Goal: Task Accomplishment & Management: Use online tool/utility

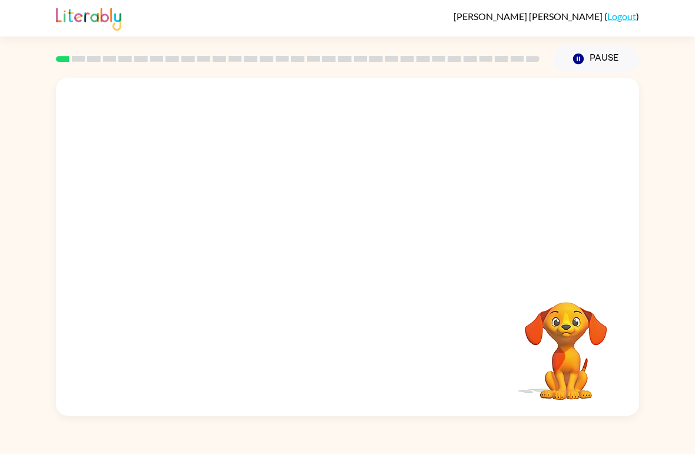
click at [694, 58] on div "[PERSON_NAME] ( Logout ) Pause Pause Your browser must support playing .mp4 fil…" at bounding box center [347, 227] width 695 height 454
click at [330, 248] on div at bounding box center [347, 252] width 75 height 43
click at [340, 254] on icon "button" at bounding box center [347, 253] width 21 height 21
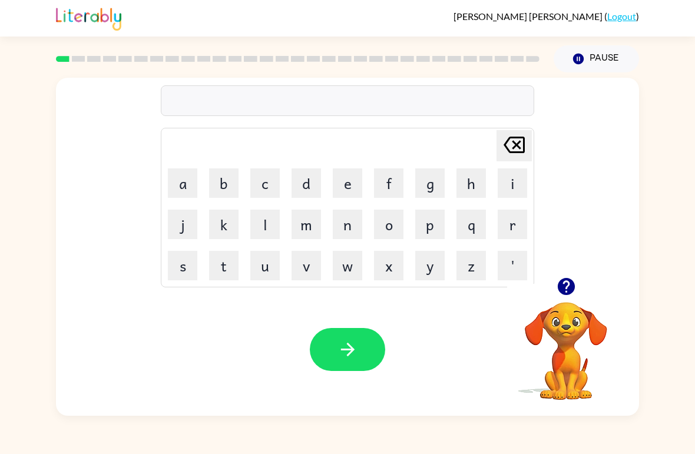
click at [565, 290] on icon "button" at bounding box center [565, 286] width 17 height 17
click at [519, 216] on button "r" at bounding box center [512, 224] width 29 height 29
click at [263, 266] on button "u" at bounding box center [264, 265] width 29 height 29
click at [229, 170] on button "b" at bounding box center [223, 182] width 29 height 29
click at [350, 339] on button "button" at bounding box center [347, 349] width 75 height 43
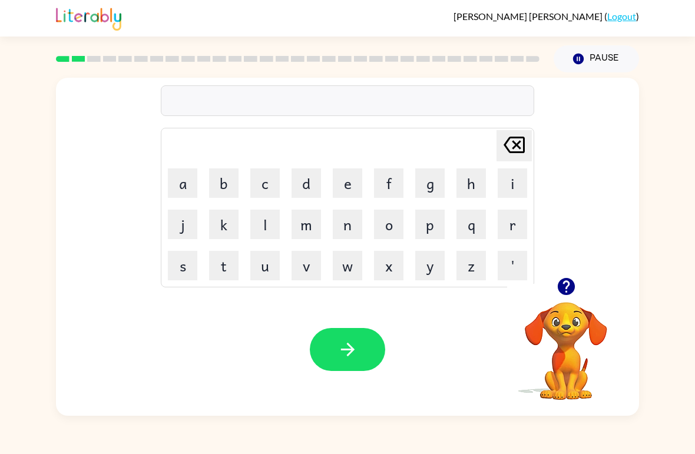
click at [304, 228] on button "m" at bounding box center [305, 224] width 29 height 29
click at [393, 224] on button "o" at bounding box center [388, 224] width 29 height 29
click at [182, 180] on button "a" at bounding box center [182, 182] width 29 height 29
click at [225, 258] on button "t" at bounding box center [223, 265] width 29 height 29
click at [479, 175] on button "h" at bounding box center [470, 182] width 29 height 29
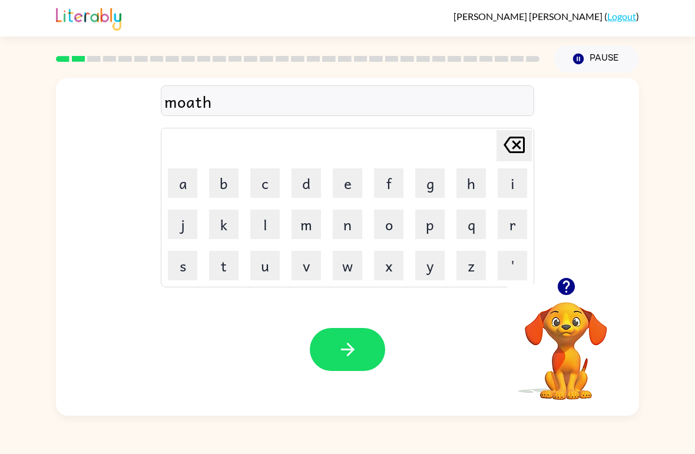
click at [517, 150] on icon "[PERSON_NAME] last character input" at bounding box center [514, 145] width 28 height 28
click at [518, 144] on icon at bounding box center [513, 145] width 21 height 16
click at [520, 137] on icon at bounding box center [513, 145] width 21 height 16
click at [182, 187] on button "a" at bounding box center [182, 182] width 29 height 29
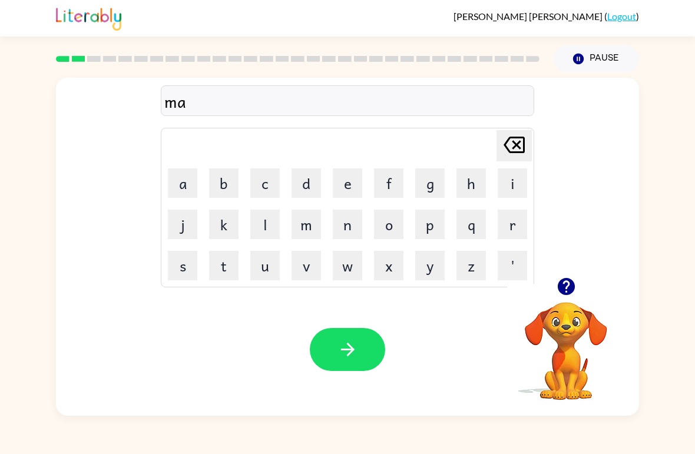
click at [388, 228] on button "o" at bounding box center [388, 224] width 29 height 29
click at [511, 137] on icon "[PERSON_NAME] last character input" at bounding box center [514, 145] width 28 height 28
click at [220, 275] on button "t" at bounding box center [223, 265] width 29 height 29
click at [479, 177] on button "h" at bounding box center [470, 182] width 29 height 29
click at [343, 337] on button "button" at bounding box center [347, 349] width 75 height 43
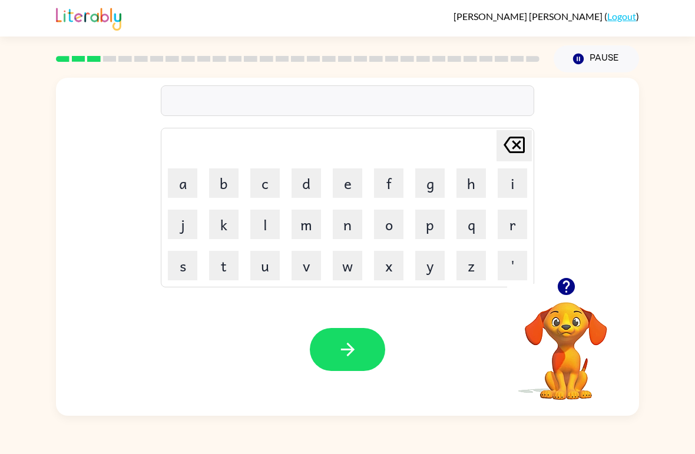
click at [308, 179] on button "d" at bounding box center [305, 182] width 29 height 29
click at [360, 213] on button "n" at bounding box center [347, 224] width 29 height 29
click at [343, 347] on icon "button" at bounding box center [347, 349] width 21 height 21
click at [496, 154] on button "[PERSON_NAME] last character input" at bounding box center [513, 145] width 35 height 31
click at [516, 138] on icon at bounding box center [513, 145] width 21 height 16
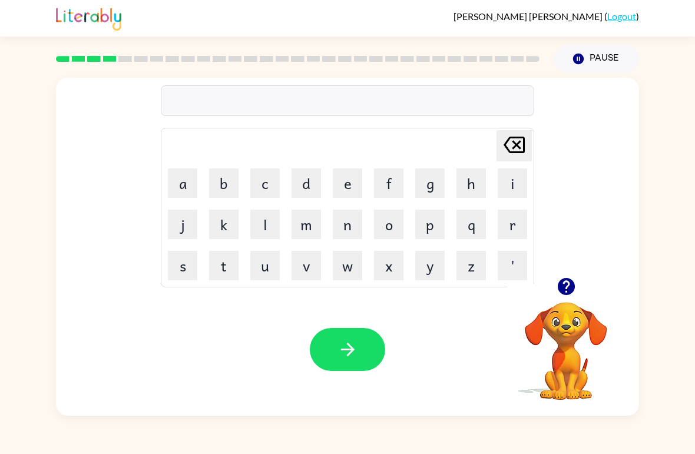
click at [179, 256] on button "s" at bounding box center [182, 265] width 29 height 29
click at [430, 222] on button "p" at bounding box center [429, 224] width 29 height 29
click at [398, 215] on button "o" at bounding box center [388, 224] width 29 height 29
click at [224, 261] on button "t" at bounding box center [223, 265] width 29 height 29
click at [362, 336] on button "button" at bounding box center [347, 349] width 75 height 43
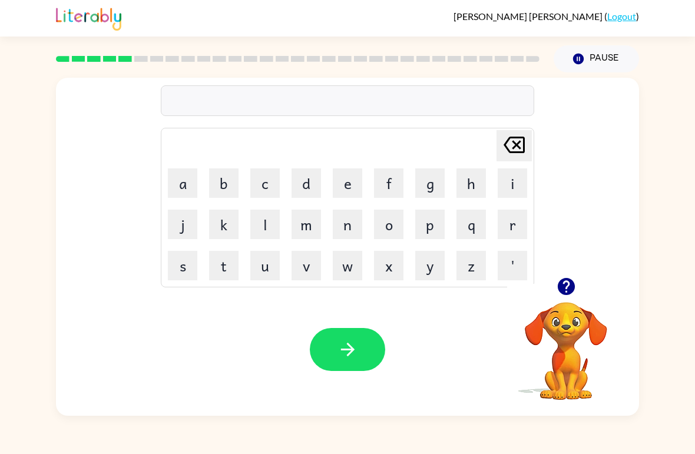
click at [183, 270] on button "s" at bounding box center [182, 265] width 29 height 29
click at [351, 261] on button "w" at bounding box center [347, 265] width 29 height 29
click at [350, 175] on button "e" at bounding box center [347, 182] width 29 height 29
click at [431, 224] on button "p" at bounding box center [429, 224] width 29 height 29
click at [218, 261] on button "t" at bounding box center [223, 265] width 29 height 29
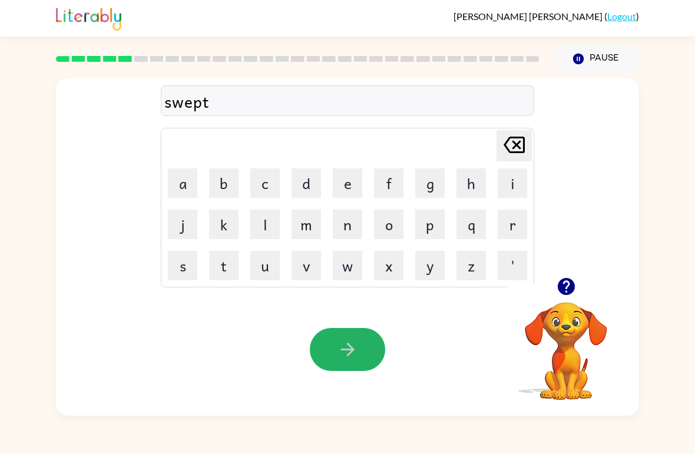
click at [346, 343] on icon "button" at bounding box center [347, 349] width 21 height 21
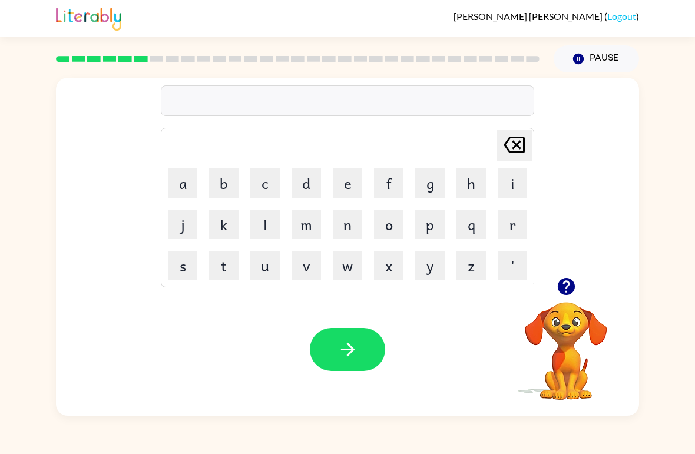
click at [430, 219] on button "p" at bounding box center [429, 224] width 29 height 29
click at [256, 217] on button "l" at bounding box center [264, 224] width 29 height 29
click at [255, 217] on button "l" at bounding box center [264, 224] width 29 height 29
click at [518, 148] on icon "[PERSON_NAME] last character input" at bounding box center [514, 145] width 28 height 28
click at [514, 142] on icon at bounding box center [513, 145] width 21 height 16
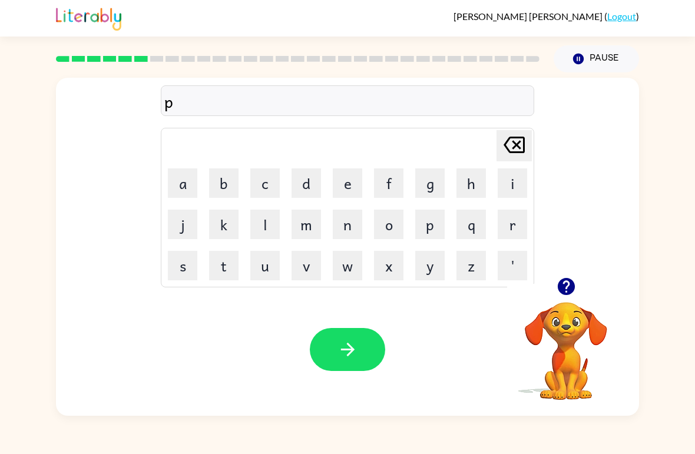
click at [517, 180] on button "i" at bounding box center [512, 182] width 29 height 29
click at [339, 178] on button "e" at bounding box center [347, 182] width 29 height 29
click at [334, 335] on button "button" at bounding box center [347, 349] width 75 height 43
click at [266, 184] on button "c" at bounding box center [264, 182] width 29 height 29
click at [181, 189] on button "a" at bounding box center [182, 182] width 29 height 29
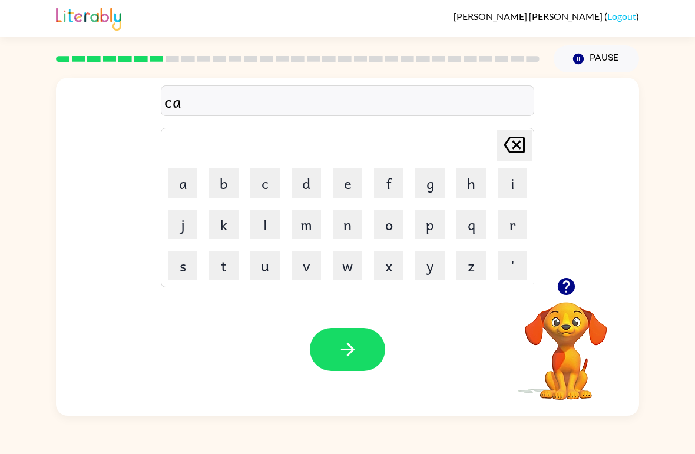
click at [350, 220] on button "n" at bounding box center [347, 224] width 29 height 29
click at [308, 164] on td "d" at bounding box center [306, 183] width 40 height 40
click at [303, 181] on button "d" at bounding box center [305, 182] width 29 height 29
click at [351, 181] on button "e" at bounding box center [347, 182] width 29 height 29
click at [265, 231] on button "l" at bounding box center [264, 224] width 29 height 29
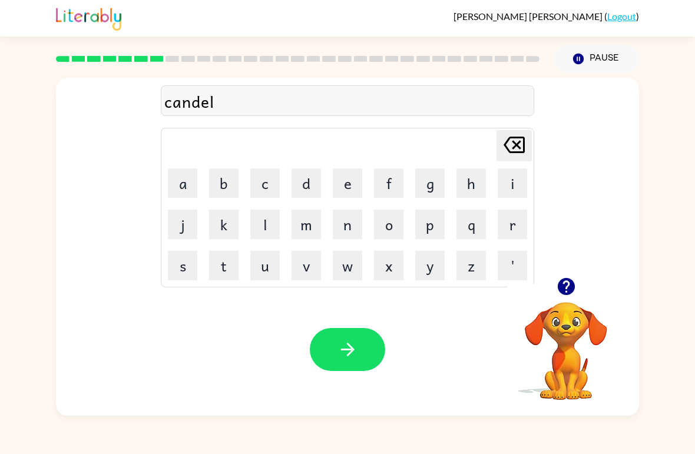
click at [264, 231] on button "l" at bounding box center [264, 224] width 29 height 29
click at [341, 344] on icon "button" at bounding box center [347, 349] width 21 height 21
click at [225, 187] on button "b" at bounding box center [223, 182] width 29 height 29
click at [182, 181] on button "a" at bounding box center [182, 182] width 29 height 29
click at [213, 255] on button "t" at bounding box center [223, 265] width 29 height 29
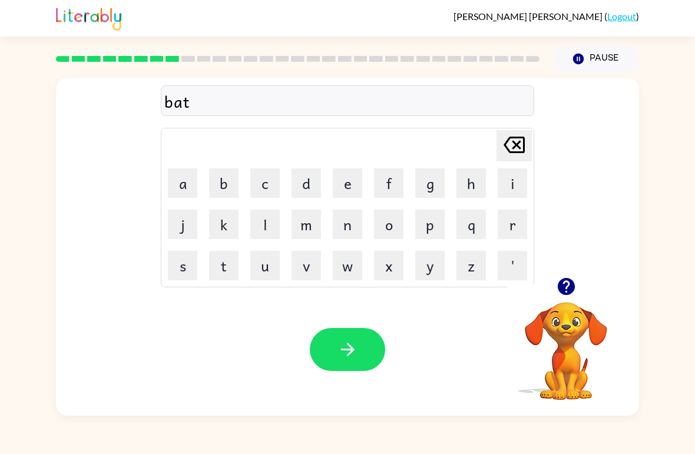
click at [476, 185] on button "h" at bounding box center [470, 182] width 29 height 29
click at [334, 348] on button "button" at bounding box center [347, 349] width 75 height 43
click at [266, 177] on button "c" at bounding box center [264, 182] width 29 height 29
click at [267, 221] on button "l" at bounding box center [264, 224] width 29 height 29
click at [181, 169] on button "a" at bounding box center [182, 182] width 29 height 29
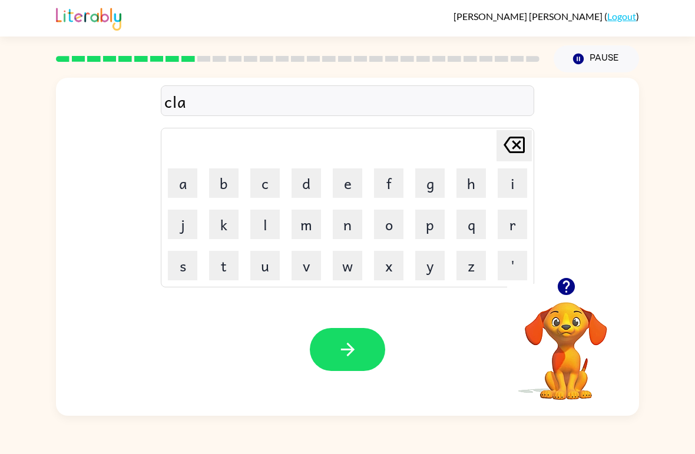
click at [347, 225] on button "n" at bounding box center [347, 224] width 29 height 29
click at [345, 356] on icon "button" at bounding box center [347, 349] width 21 height 21
click at [574, 293] on icon "button" at bounding box center [566, 286] width 21 height 21
click at [177, 273] on button "s" at bounding box center [182, 265] width 29 height 29
click at [470, 175] on button "h" at bounding box center [470, 182] width 29 height 29
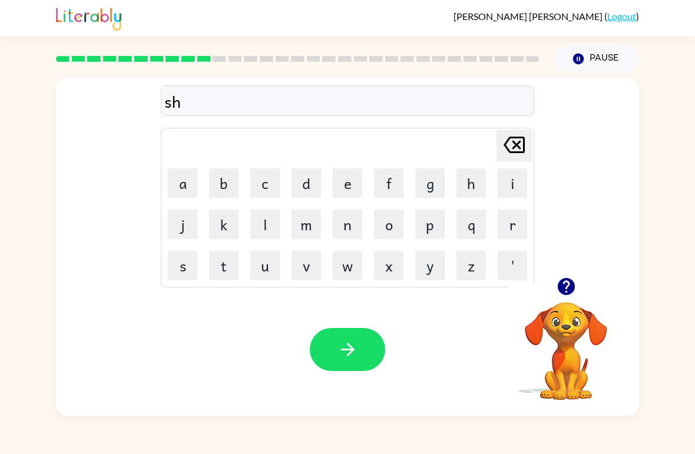
click at [380, 227] on button "o" at bounding box center [388, 224] width 29 height 29
click at [274, 185] on button "c" at bounding box center [264, 182] width 29 height 29
click at [226, 238] on button "k" at bounding box center [223, 224] width 29 height 29
click at [327, 334] on button "button" at bounding box center [347, 349] width 75 height 43
click at [432, 183] on button "g" at bounding box center [429, 182] width 29 height 29
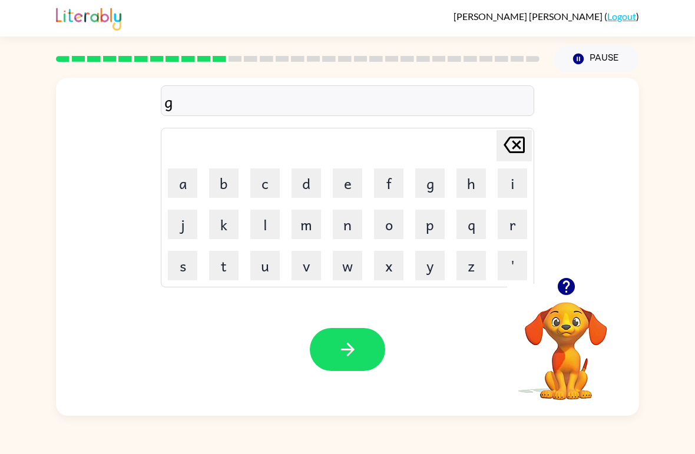
click at [180, 175] on button "a" at bounding box center [182, 182] width 29 height 29
click at [469, 255] on button "z" at bounding box center [470, 265] width 29 height 29
click at [177, 172] on button "a" at bounding box center [182, 182] width 29 height 29
click at [523, 132] on icon "[PERSON_NAME] last character input" at bounding box center [514, 145] width 28 height 28
click at [347, 180] on button "e" at bounding box center [347, 182] width 29 height 29
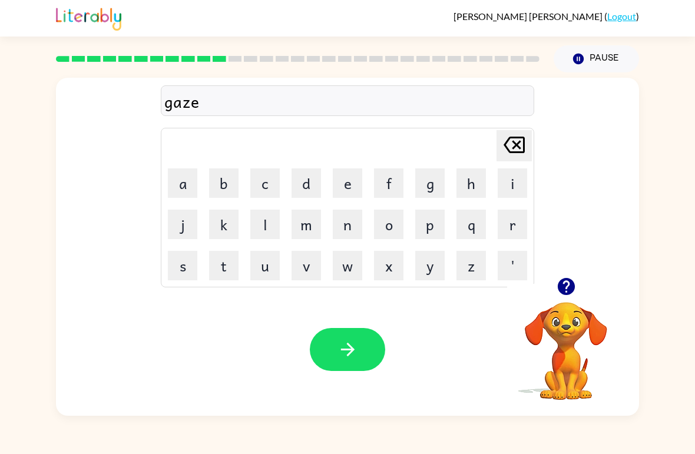
click at [331, 343] on button "button" at bounding box center [347, 349] width 75 height 43
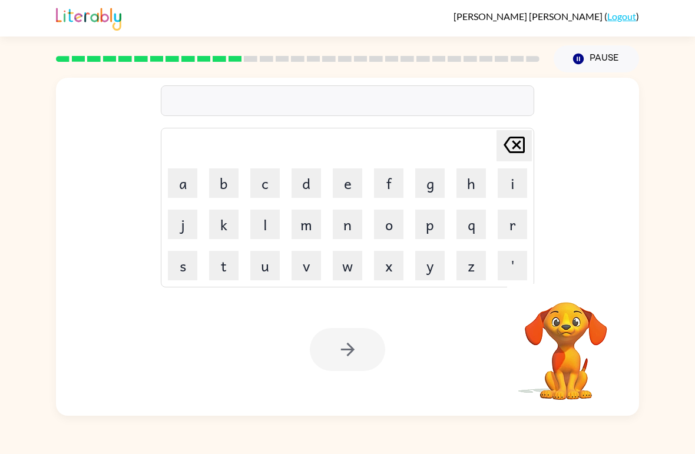
click at [348, 180] on button "e" at bounding box center [347, 182] width 29 height 29
click at [175, 263] on button "s" at bounding box center [182, 265] width 29 height 29
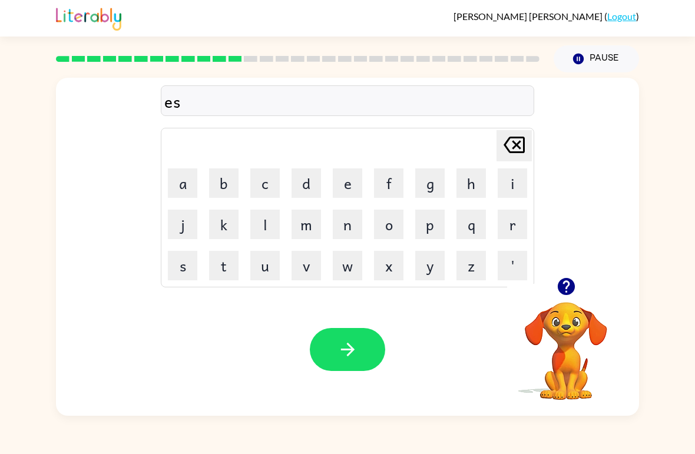
click at [436, 221] on button "p" at bounding box center [429, 224] width 29 height 29
click at [253, 222] on button "l" at bounding box center [264, 224] width 29 height 29
click at [389, 226] on button "o" at bounding box center [388, 224] width 29 height 29
click at [261, 219] on button "l" at bounding box center [264, 224] width 29 height 29
click at [309, 171] on button "d" at bounding box center [305, 182] width 29 height 29
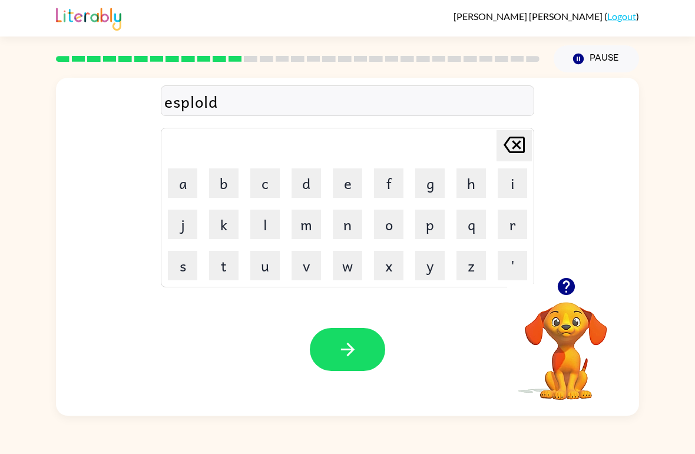
click at [355, 326] on div "Your browser must support playing .mp4 files to use Literably. Please try using…" at bounding box center [347, 349] width 583 height 132
click at [351, 342] on icon "button" at bounding box center [347, 349] width 21 height 21
click at [176, 264] on button "s" at bounding box center [182, 265] width 29 height 29
click at [350, 260] on button "w" at bounding box center [347, 265] width 29 height 29
click at [346, 177] on button "e" at bounding box center [347, 182] width 29 height 29
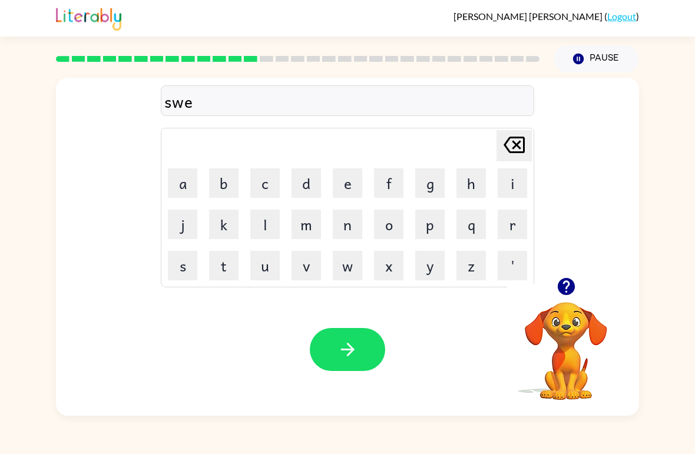
click at [185, 179] on button "a" at bounding box center [182, 182] width 29 height 29
click at [225, 261] on button "t" at bounding box center [223, 265] width 29 height 29
click at [513, 184] on button "i" at bounding box center [512, 182] width 29 height 29
click at [181, 257] on button "s" at bounding box center [182, 265] width 29 height 29
click at [339, 326] on div "Your browser must support playing .mp4 files to use Literably. Please try using…" at bounding box center [347, 349] width 583 height 132
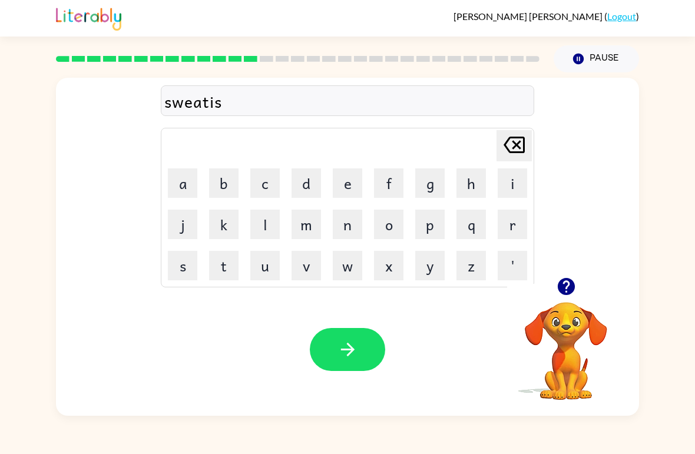
click at [372, 385] on div "Your browser must support playing .mp4 files to use Literably. Please try using…" at bounding box center [347, 349] width 583 height 132
click at [339, 339] on button "button" at bounding box center [347, 349] width 75 height 43
click at [473, 189] on button "h" at bounding box center [470, 182] width 29 height 29
click at [511, 183] on button "i" at bounding box center [512, 182] width 29 height 29
click at [422, 228] on button "p" at bounding box center [429, 224] width 29 height 29
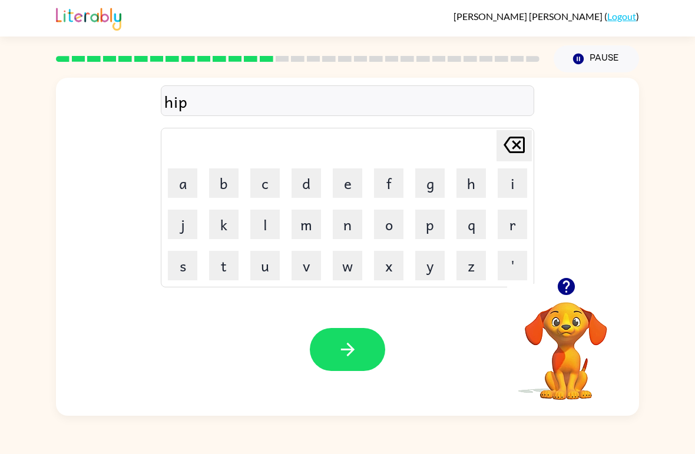
click at [393, 220] on button "o" at bounding box center [388, 224] width 29 height 29
click at [312, 330] on div at bounding box center [347, 349] width 75 height 43
click at [328, 346] on button "button" at bounding box center [347, 349] width 75 height 43
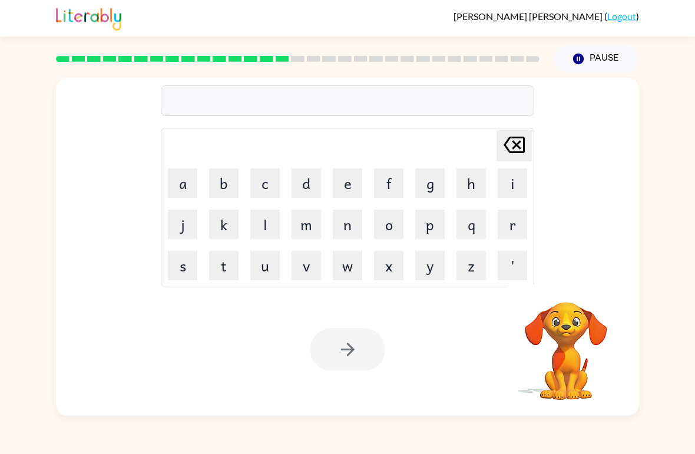
click at [393, 176] on button "f" at bounding box center [388, 182] width 29 height 29
click at [393, 218] on button "o" at bounding box center [388, 224] width 29 height 29
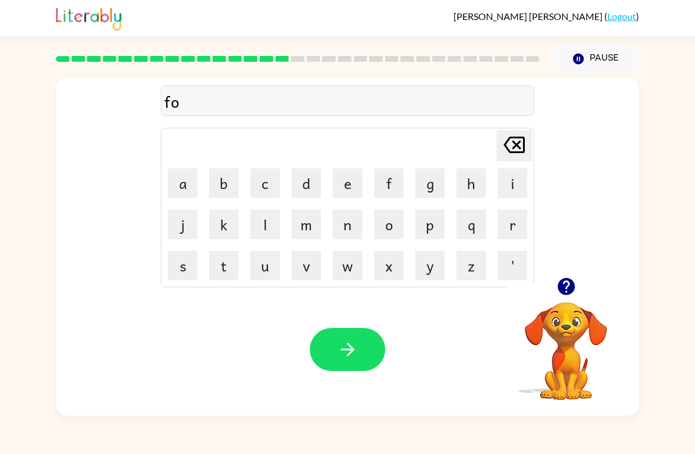
click at [516, 223] on button "r" at bounding box center [512, 224] width 29 height 29
click at [228, 220] on button "k" at bounding box center [223, 224] width 29 height 29
click at [356, 346] on icon "button" at bounding box center [347, 349] width 21 height 21
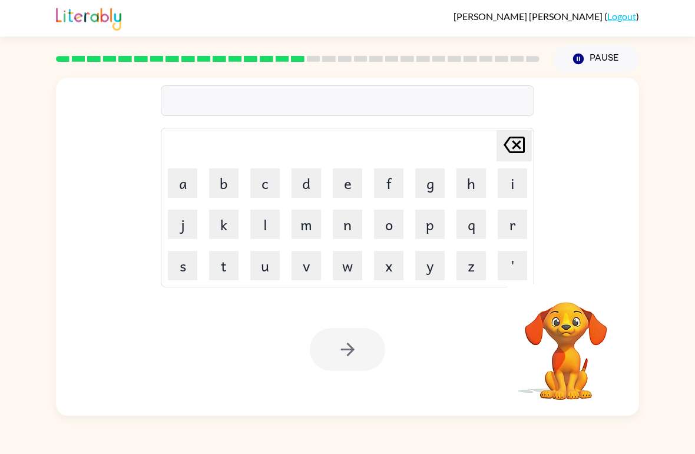
click at [355, 263] on button "w" at bounding box center [347, 265] width 29 height 29
click at [351, 184] on button "e" at bounding box center [347, 182] width 29 height 29
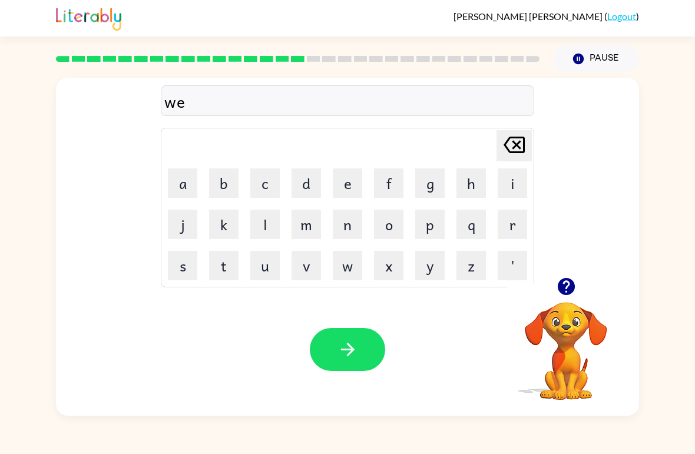
click at [220, 187] on button "b" at bounding box center [223, 182] width 29 height 29
click at [324, 319] on div "Your browser must support playing .mp4 files to use Literably. Please try using…" at bounding box center [347, 349] width 583 height 132
click at [349, 339] on button "button" at bounding box center [347, 349] width 75 height 43
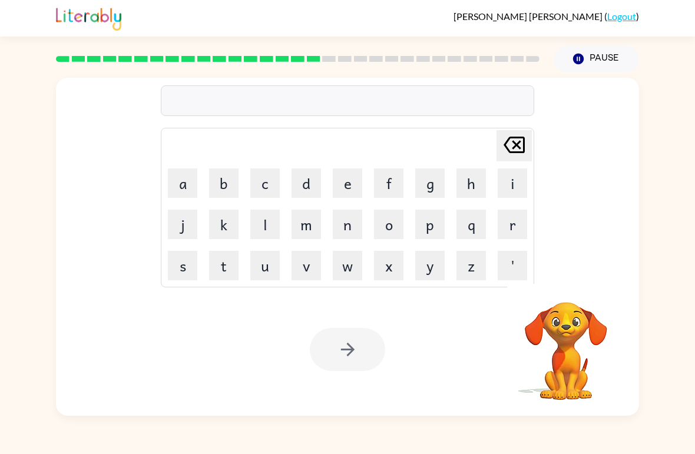
click at [185, 266] on button "s" at bounding box center [182, 265] width 29 height 29
click at [269, 216] on button "l" at bounding box center [264, 224] width 29 height 29
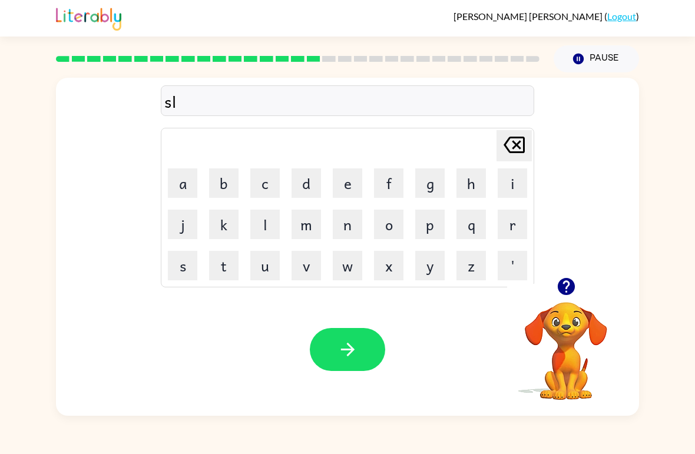
click at [353, 178] on button "e" at bounding box center [347, 182] width 29 height 29
click at [433, 221] on button "p" at bounding box center [429, 224] width 29 height 29
click at [221, 261] on button "t" at bounding box center [223, 265] width 29 height 29
click at [336, 324] on div "Your browser must support playing .mp4 files to use Literably. Please try using…" at bounding box center [347, 349] width 583 height 132
click at [323, 306] on div "Your browser must support playing .mp4 files to use Literably. Please try using…" at bounding box center [347, 349] width 583 height 132
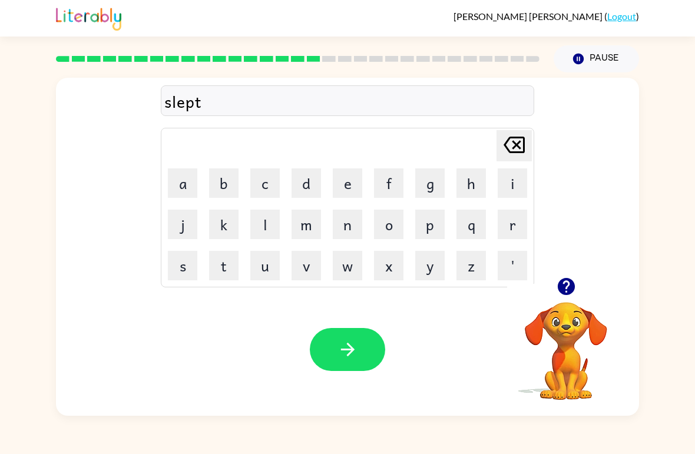
click at [336, 341] on button "button" at bounding box center [347, 349] width 75 height 43
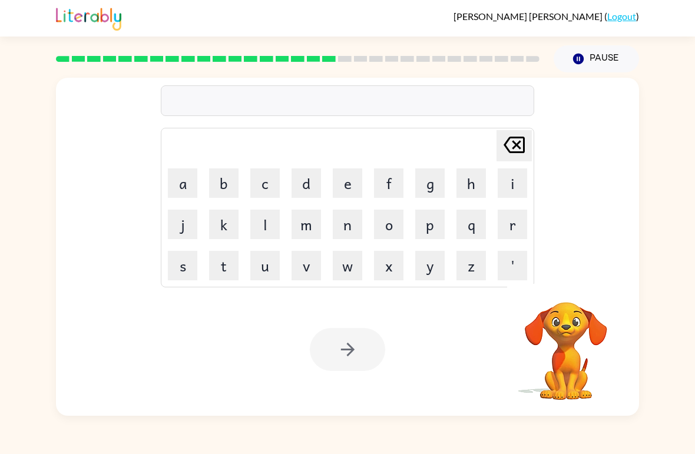
click at [482, 177] on button "h" at bounding box center [470, 182] width 29 height 29
click at [185, 183] on button "a" at bounding box center [182, 182] width 29 height 29
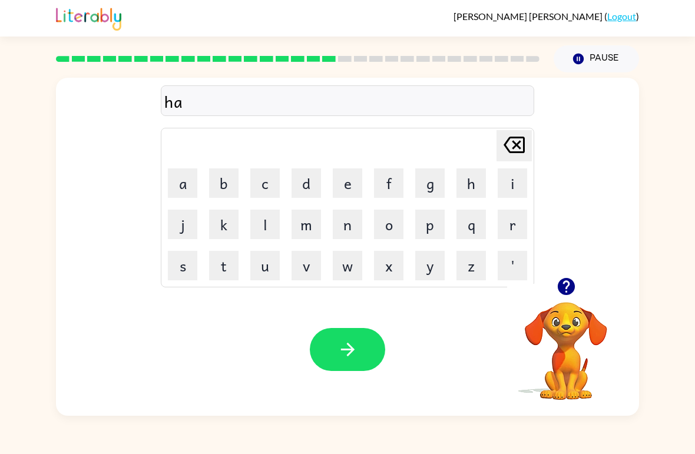
click at [519, 214] on button "r" at bounding box center [512, 224] width 29 height 29
click at [307, 175] on button "d" at bounding box center [305, 182] width 29 height 29
click at [324, 316] on div "Your browser must support playing .mp4 files to use Literably. Please try using…" at bounding box center [347, 349] width 583 height 132
click at [354, 336] on button "button" at bounding box center [347, 349] width 75 height 43
click at [522, 218] on button "r" at bounding box center [512, 224] width 29 height 29
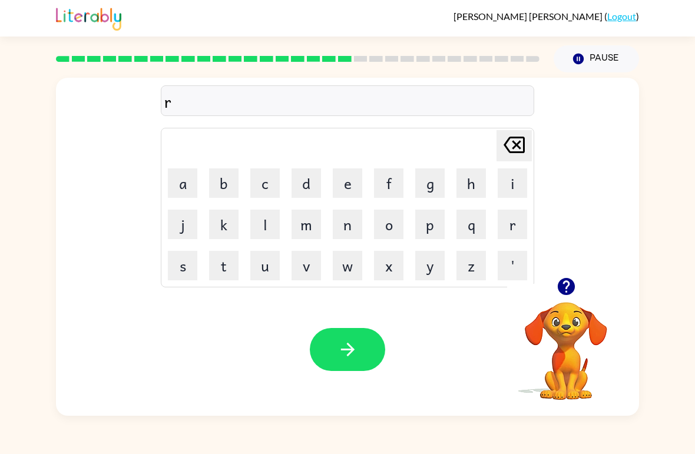
click at [392, 220] on button "o" at bounding box center [388, 224] width 29 height 29
click at [314, 182] on button "d" at bounding box center [305, 182] width 29 height 29
click at [351, 333] on button "button" at bounding box center [347, 349] width 75 height 43
click at [514, 220] on button "r" at bounding box center [512, 224] width 29 height 29
click at [349, 177] on button "e" at bounding box center [347, 182] width 29 height 29
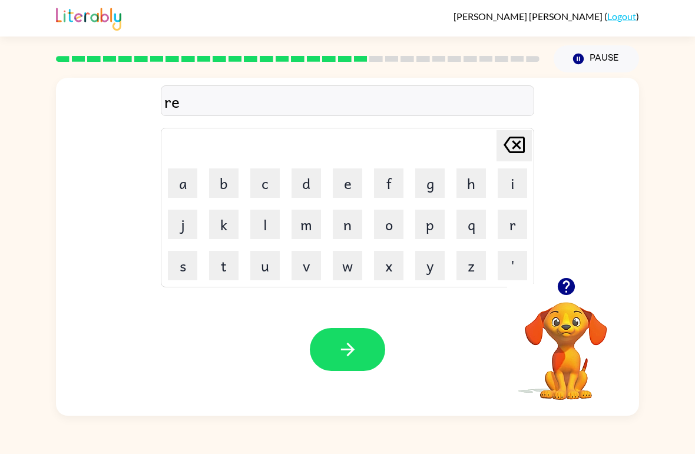
click at [174, 263] on button "s" at bounding box center [182, 265] width 29 height 29
click at [215, 263] on button "t" at bounding box center [223, 265] width 29 height 29
click at [507, 184] on button "i" at bounding box center [512, 182] width 29 height 29
click at [316, 171] on button "d" at bounding box center [305, 182] width 29 height 29
click at [350, 341] on icon "button" at bounding box center [347, 349] width 21 height 21
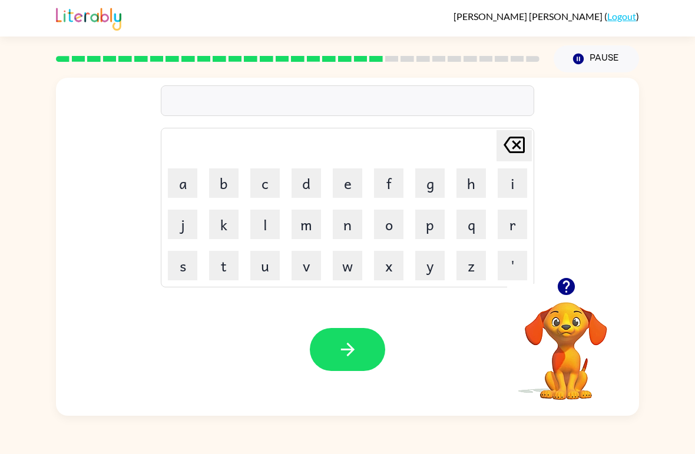
click at [335, 267] on button "w" at bounding box center [347, 265] width 29 height 29
click at [179, 176] on button "a" at bounding box center [182, 182] width 29 height 29
click at [228, 234] on button "k" at bounding box center [223, 224] width 29 height 29
click at [349, 194] on button "e" at bounding box center [347, 182] width 29 height 29
click at [346, 349] on icon "button" at bounding box center [347, 349] width 21 height 21
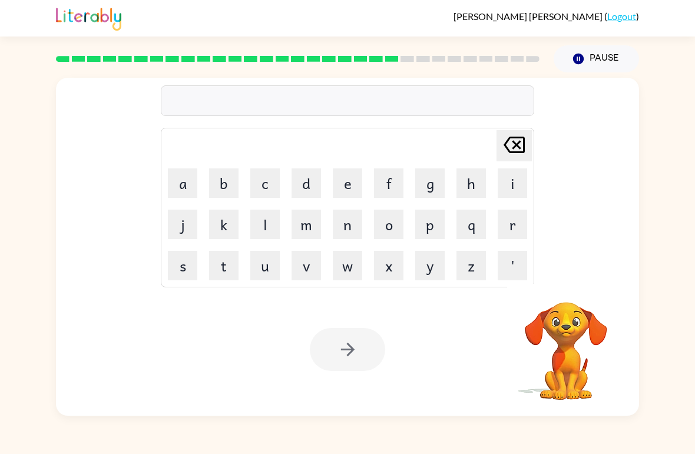
click at [185, 266] on button "s" at bounding box center [182, 265] width 29 height 29
click at [347, 219] on button "n" at bounding box center [347, 224] width 29 height 29
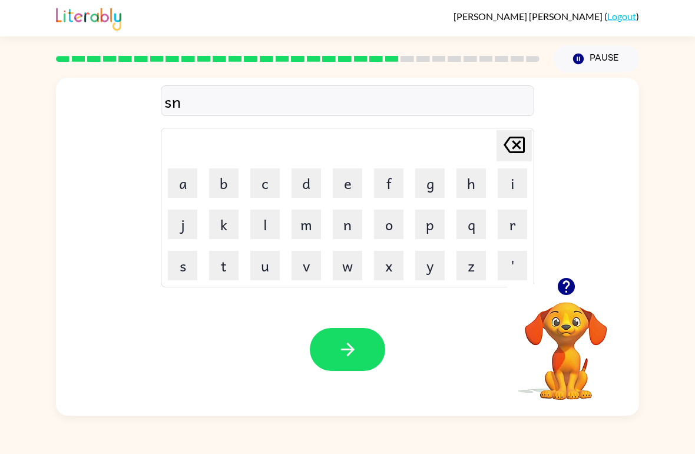
click at [382, 214] on button "o" at bounding box center [388, 224] width 29 height 29
click at [302, 215] on button "m" at bounding box center [305, 224] width 29 height 29
click at [181, 169] on button "a" at bounding box center [182, 182] width 29 height 29
click at [355, 235] on button "n" at bounding box center [347, 224] width 29 height 29
click at [331, 329] on button "button" at bounding box center [347, 349] width 75 height 43
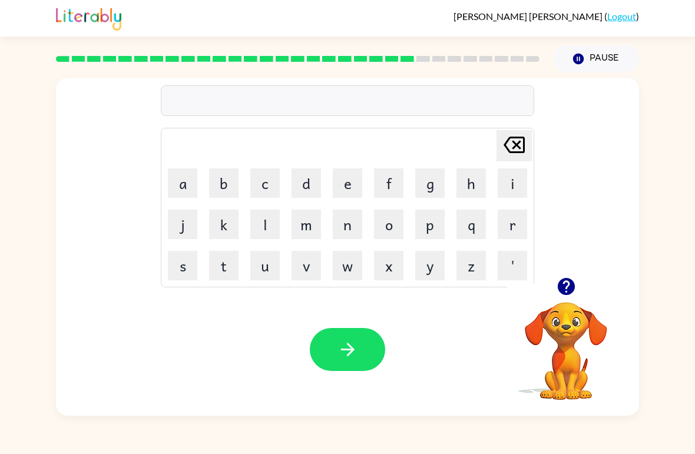
click at [347, 264] on button "w" at bounding box center [347, 265] width 29 height 29
click at [514, 184] on button "i" at bounding box center [512, 182] width 29 height 29
click at [355, 223] on button "n" at bounding box center [347, 224] width 29 height 29
click at [226, 265] on button "t" at bounding box center [223, 265] width 29 height 29
click at [349, 178] on button "e" at bounding box center [347, 182] width 29 height 29
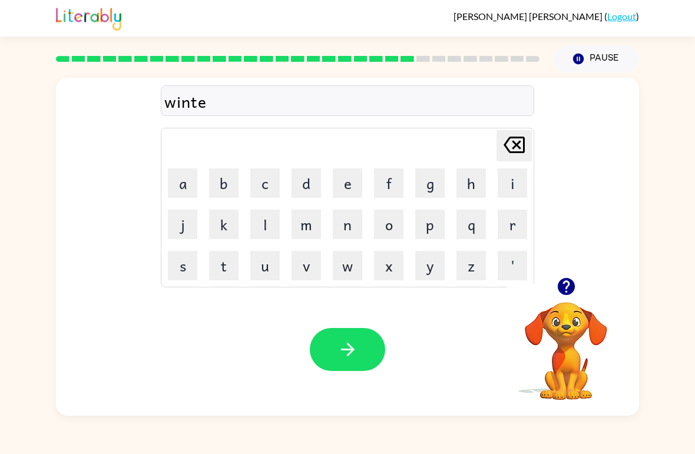
click at [516, 223] on button "r" at bounding box center [512, 224] width 29 height 29
click at [367, 350] on button "button" at bounding box center [347, 349] width 75 height 43
click at [263, 174] on button "c" at bounding box center [264, 182] width 29 height 29
click at [472, 184] on button "h" at bounding box center [470, 182] width 29 height 29
click at [349, 178] on button "e" at bounding box center [347, 182] width 29 height 29
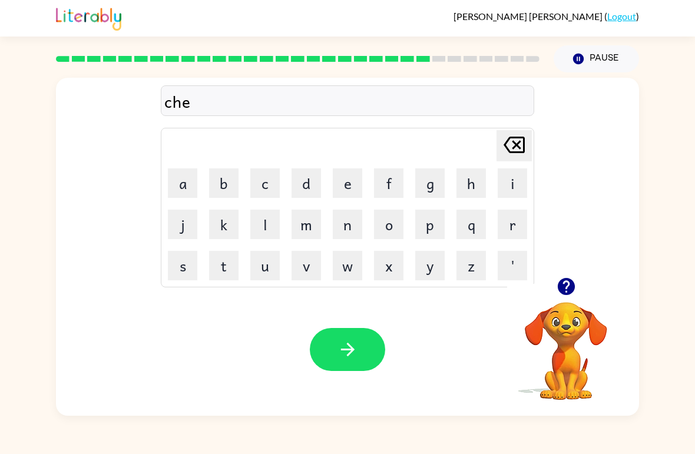
click at [183, 263] on button "s" at bounding box center [182, 265] width 29 height 29
click at [222, 258] on button "t" at bounding box center [223, 265] width 29 height 29
click at [331, 361] on button "button" at bounding box center [347, 349] width 75 height 43
click at [181, 258] on button "s" at bounding box center [182, 265] width 29 height 29
click at [266, 259] on button "u" at bounding box center [264, 265] width 29 height 29
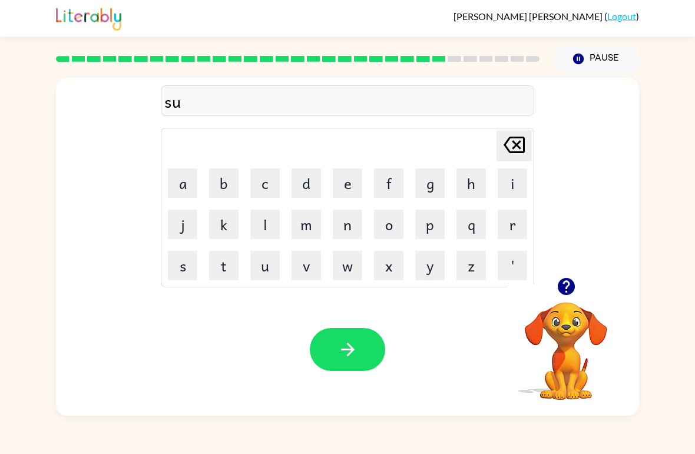
click at [228, 258] on button "t" at bounding box center [223, 265] width 29 height 29
click at [353, 173] on button "e" at bounding box center [347, 182] width 29 height 29
click at [339, 223] on button "n" at bounding box center [347, 224] width 29 height 29
click at [350, 349] on icon "button" at bounding box center [347, 349] width 21 height 21
click at [268, 178] on button "c" at bounding box center [264, 182] width 29 height 29
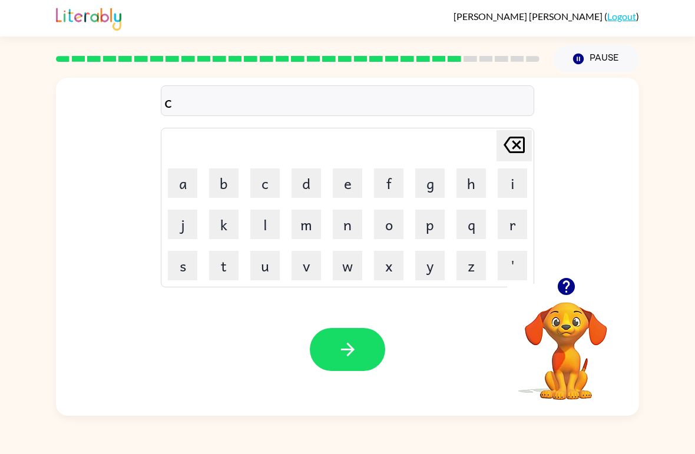
click at [380, 229] on button "o" at bounding box center [388, 224] width 29 height 29
click at [352, 223] on button "n" at bounding box center [347, 224] width 29 height 29
click at [347, 169] on button "e" at bounding box center [347, 182] width 29 height 29
click at [347, 340] on icon "button" at bounding box center [347, 349] width 21 height 21
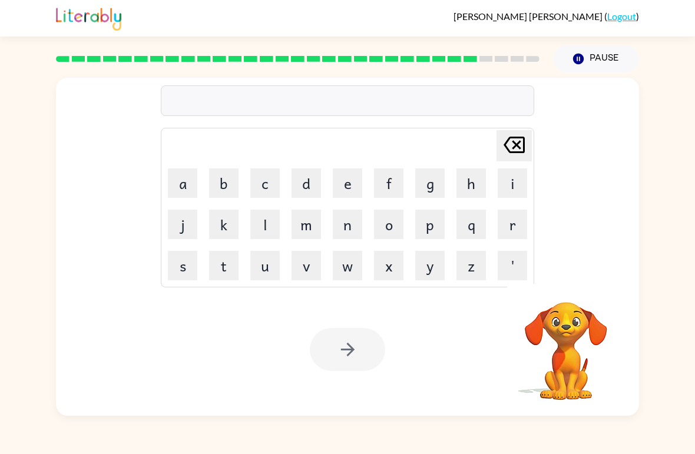
click at [191, 251] on button "s" at bounding box center [182, 265] width 29 height 29
click at [320, 220] on button "m" at bounding box center [305, 224] width 29 height 29
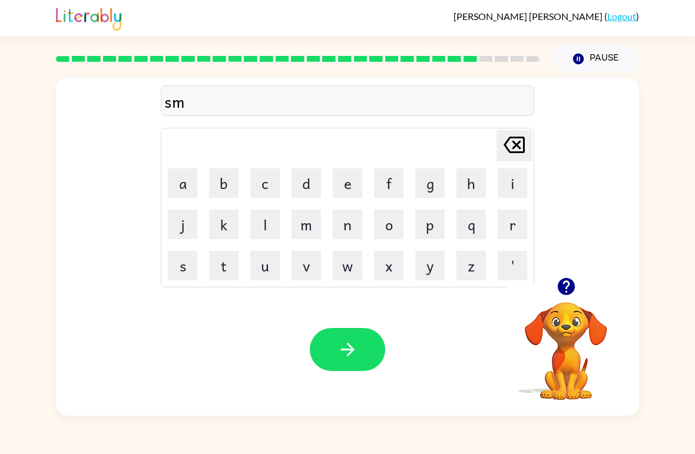
click at [524, 139] on icon at bounding box center [513, 145] width 21 height 16
click at [518, 142] on icon "[PERSON_NAME] last character input" at bounding box center [514, 145] width 28 height 28
click at [271, 176] on button "c" at bounding box center [264, 182] width 29 height 29
click at [473, 177] on button "h" at bounding box center [470, 182] width 29 height 29
click at [183, 183] on button "a" at bounding box center [182, 182] width 29 height 29
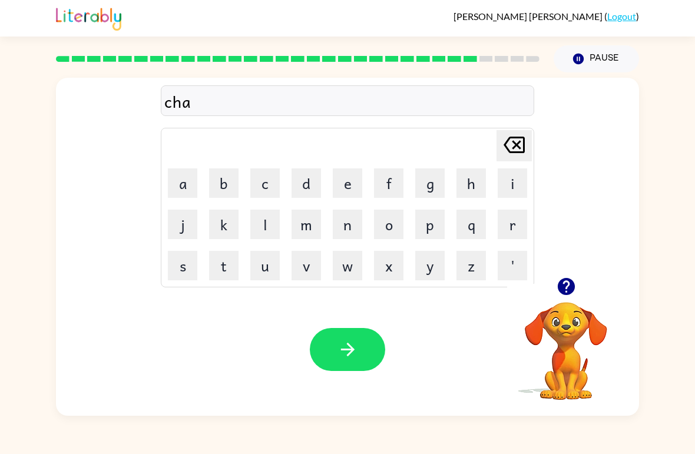
click at [343, 223] on button "n" at bounding box center [347, 224] width 29 height 29
click at [347, 173] on button "e" at bounding box center [347, 182] width 29 height 29
click at [373, 331] on button "button" at bounding box center [347, 349] width 75 height 43
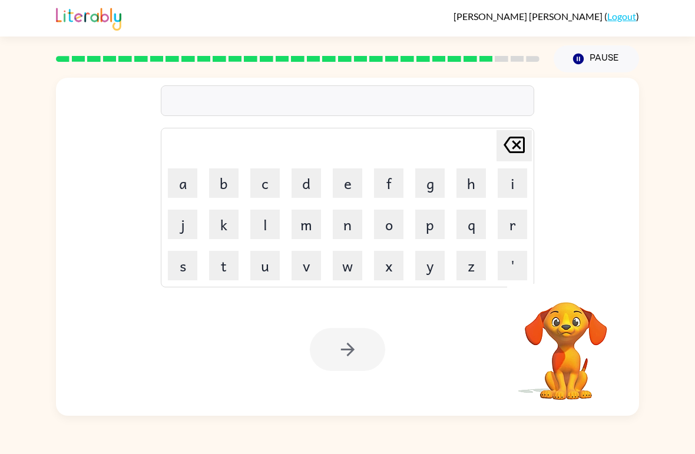
click at [186, 257] on button "s" at bounding box center [182, 265] width 29 height 29
click at [484, 177] on button "h" at bounding box center [470, 182] width 29 height 29
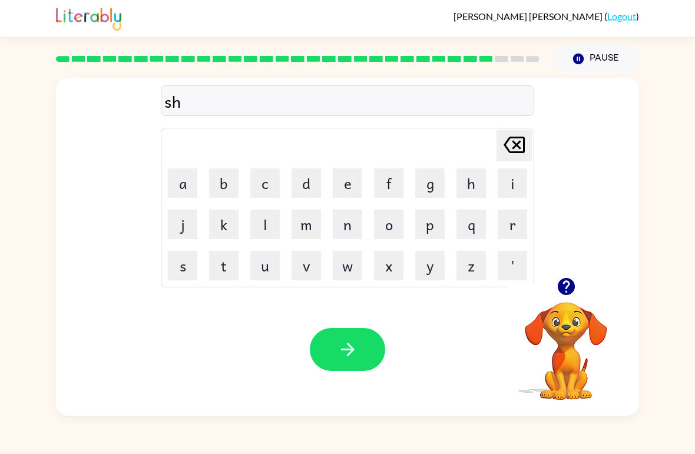
click at [267, 251] on button "u" at bounding box center [264, 265] width 29 height 29
click at [227, 264] on button "t" at bounding box center [223, 265] width 29 height 29
click at [356, 333] on button "button" at bounding box center [347, 349] width 75 height 43
click at [230, 270] on button "t" at bounding box center [223, 265] width 29 height 29
click at [270, 219] on button "l" at bounding box center [264, 224] width 29 height 29
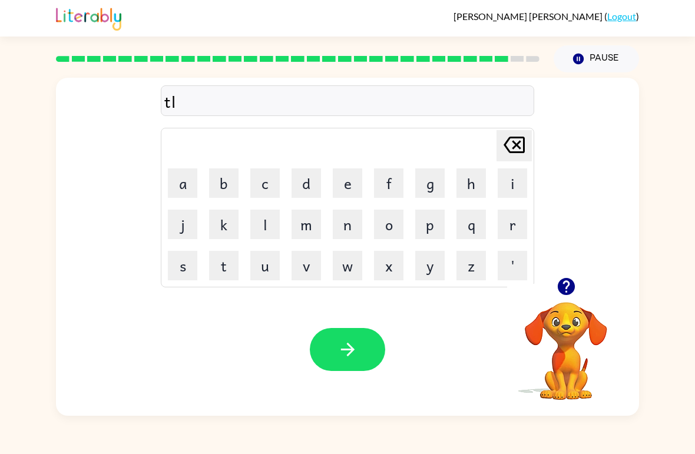
click at [506, 145] on icon "[PERSON_NAME] last character input" at bounding box center [514, 145] width 28 height 28
click at [517, 175] on button "i" at bounding box center [512, 182] width 29 height 29
click at [511, 221] on button "r" at bounding box center [512, 224] width 29 height 29
click at [196, 261] on button "s" at bounding box center [182, 265] width 29 height 29
click at [197, 263] on td "s" at bounding box center [182, 266] width 40 height 40
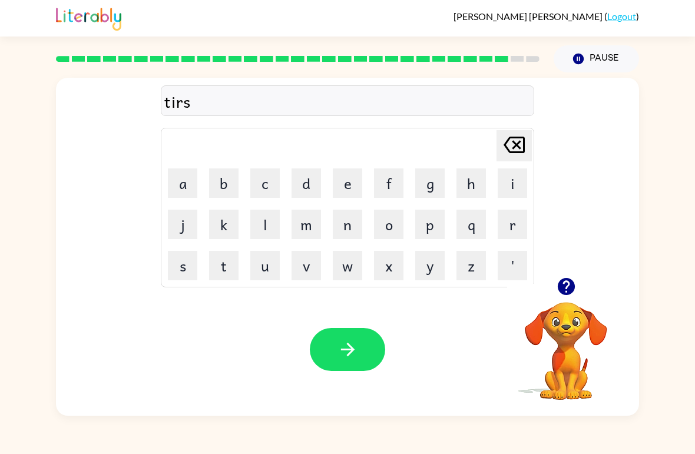
click at [324, 334] on button "button" at bounding box center [347, 349] width 75 height 43
click at [520, 210] on button "r" at bounding box center [512, 224] width 29 height 29
click at [180, 176] on button "a" at bounding box center [182, 182] width 29 height 29
click at [434, 224] on button "p" at bounding box center [429, 224] width 29 height 29
click at [350, 187] on button "e" at bounding box center [347, 182] width 29 height 29
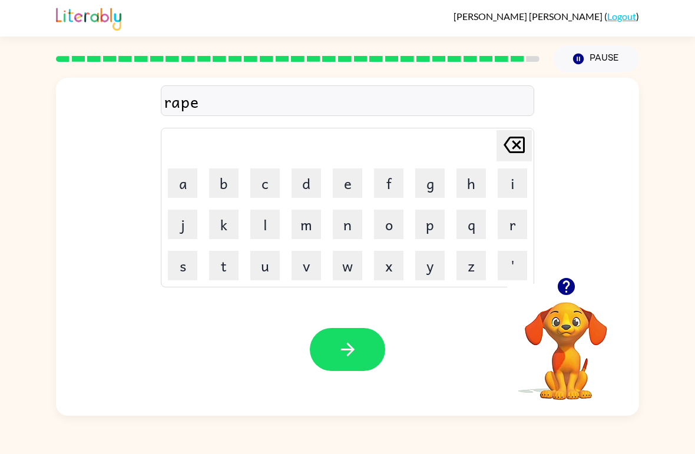
click at [336, 333] on button "button" at bounding box center [347, 349] width 75 height 43
click at [336, 333] on div at bounding box center [347, 349] width 75 height 43
